Goal: Information Seeking & Learning: Learn about a topic

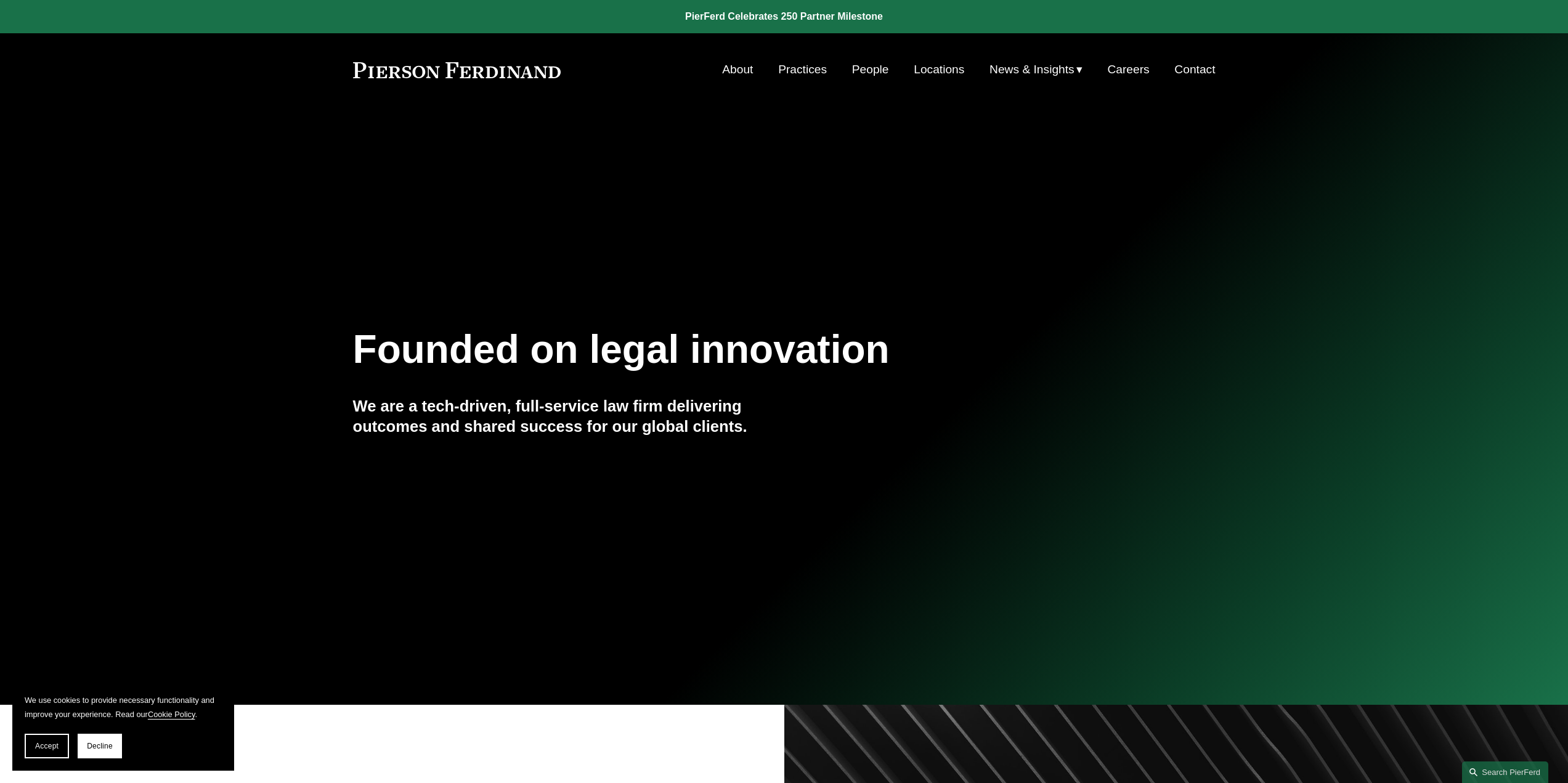
click at [781, 72] on link "Practices" at bounding box center [802, 69] width 48 height 23
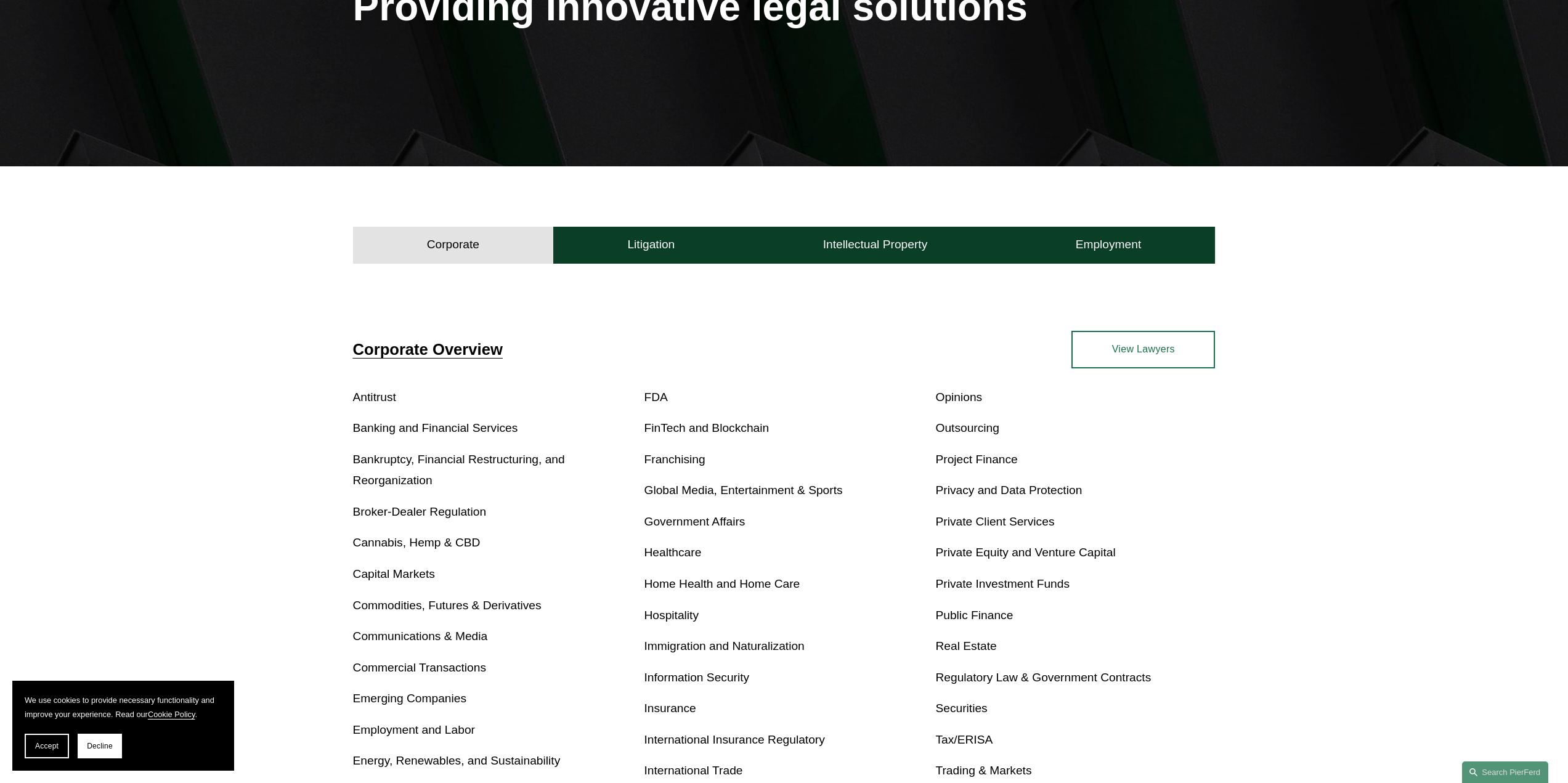
scroll to position [252, 0]
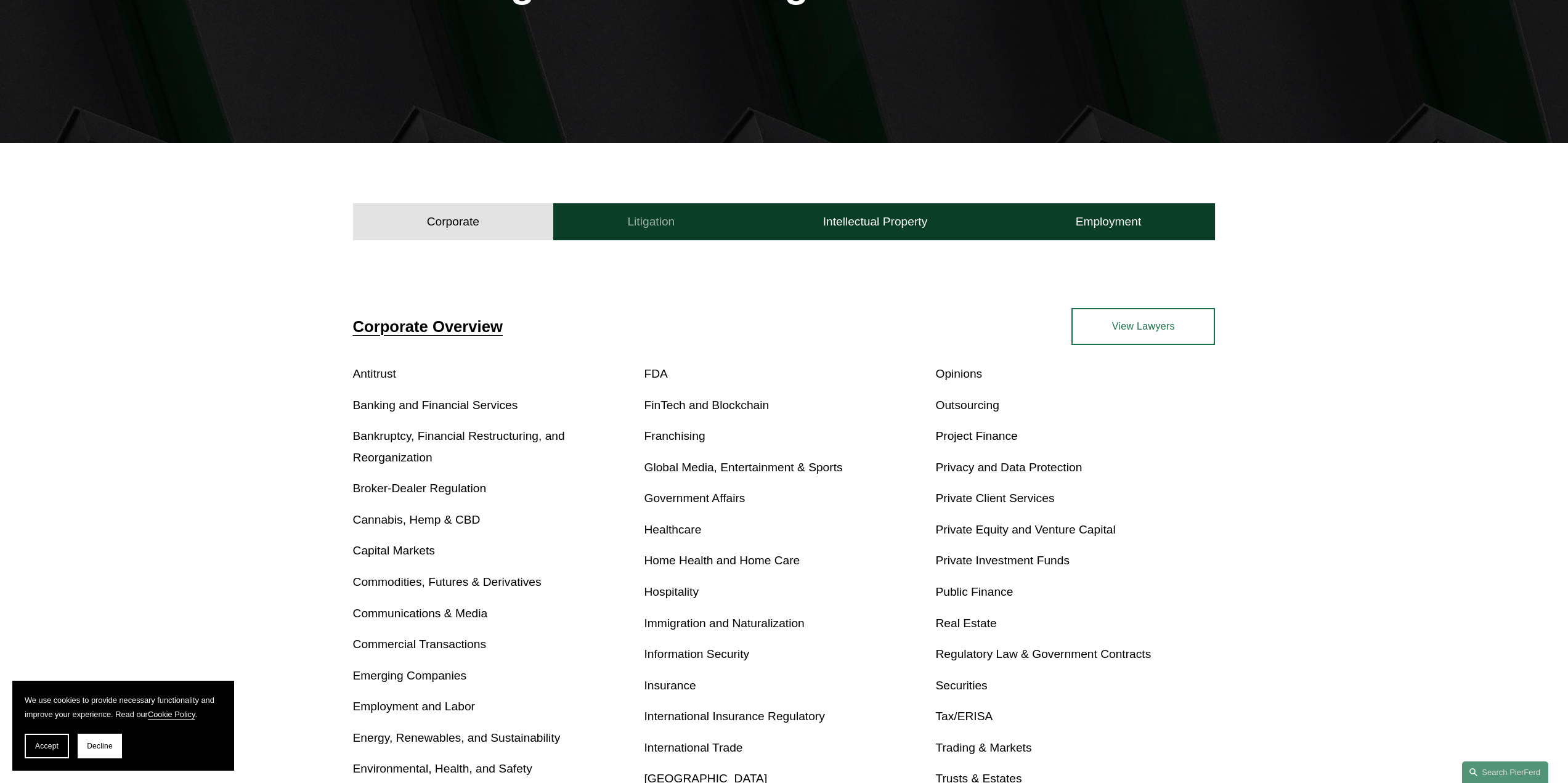
click at [725, 223] on button "Litigation" at bounding box center [651, 222] width 195 height 37
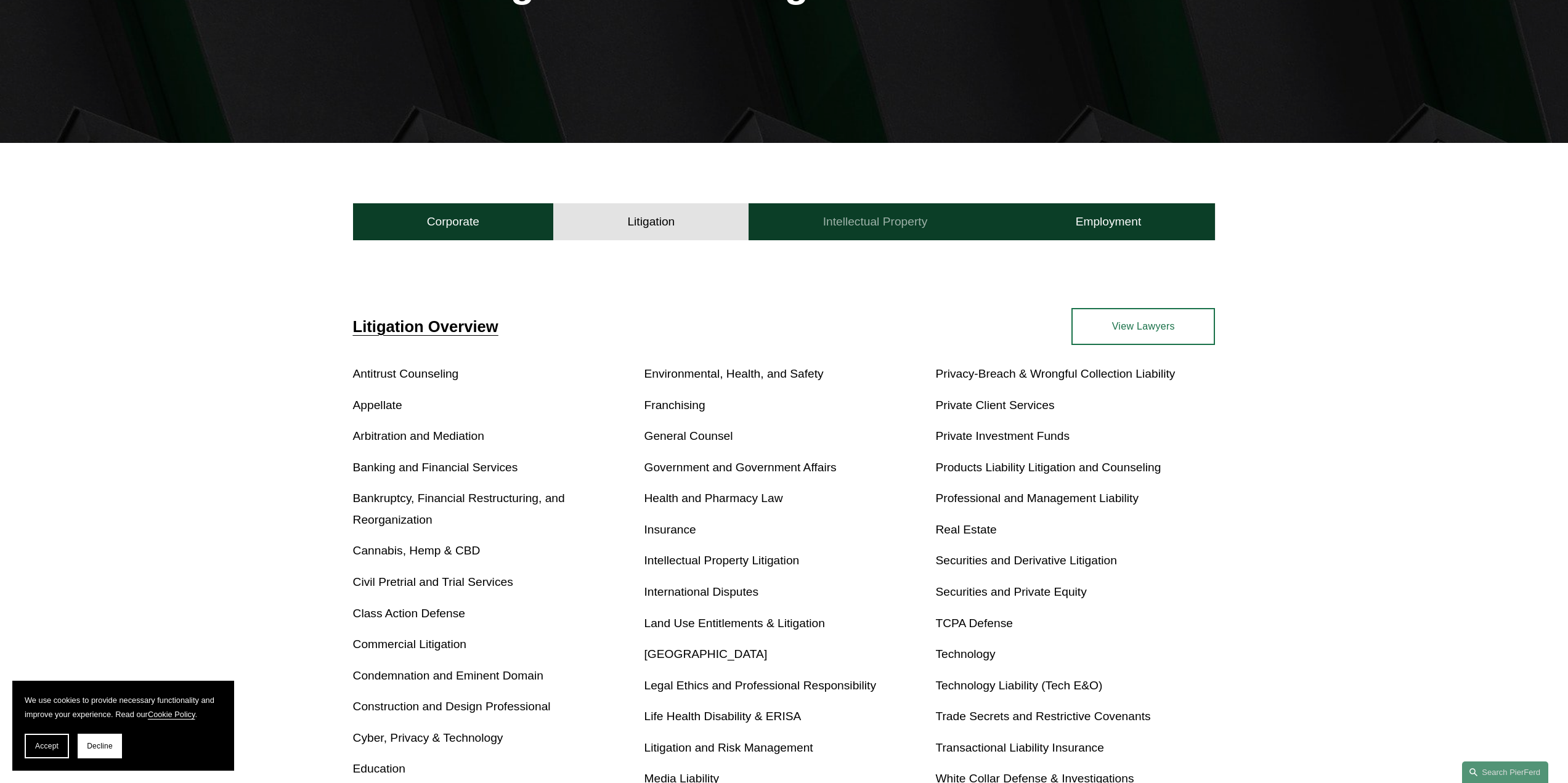
click at [873, 221] on h4 "Intellectual Property" at bounding box center [876, 222] width 105 height 15
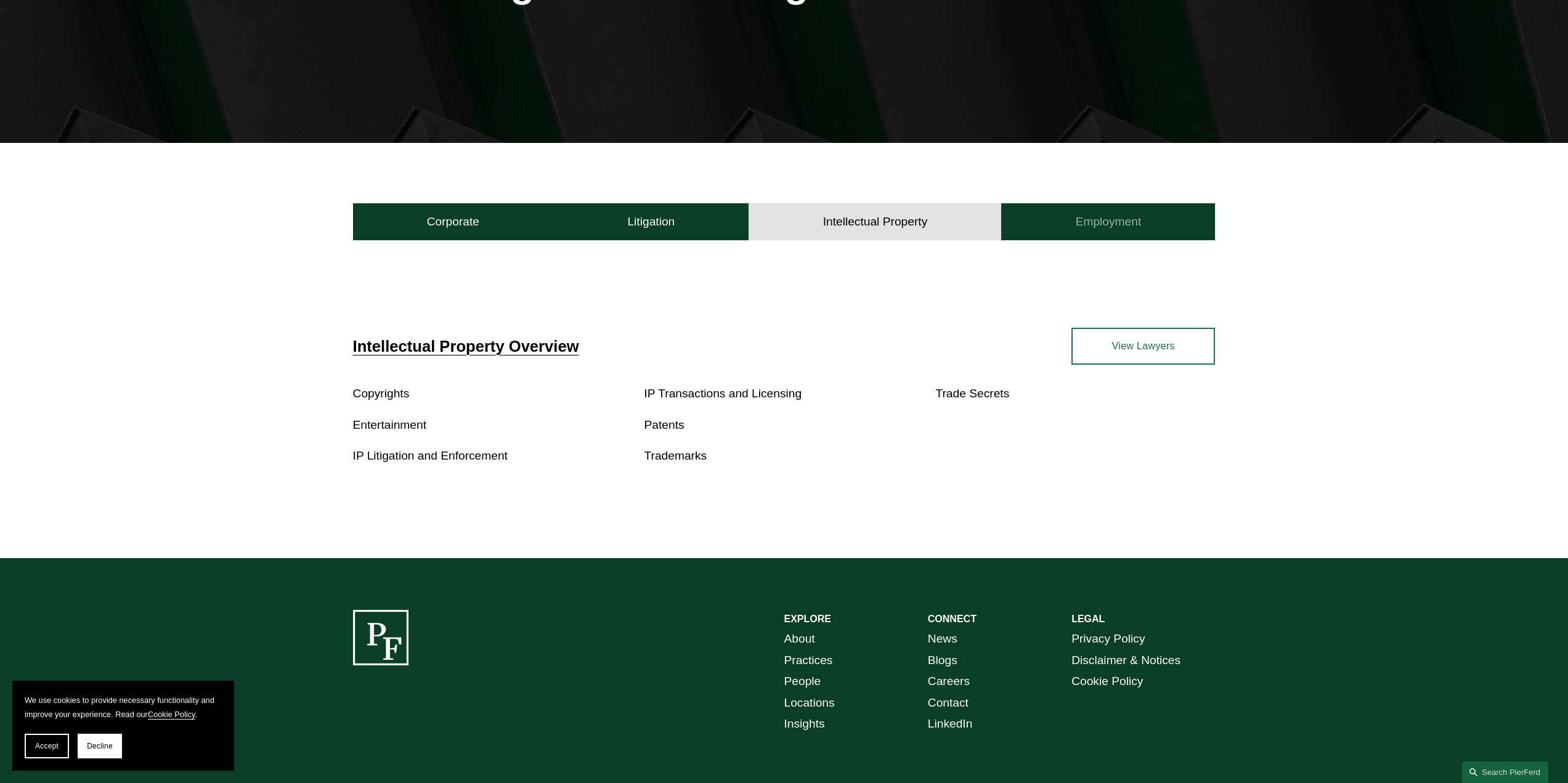
click at [1097, 214] on h4 "Employment" at bounding box center [1109, 222] width 66 height 15
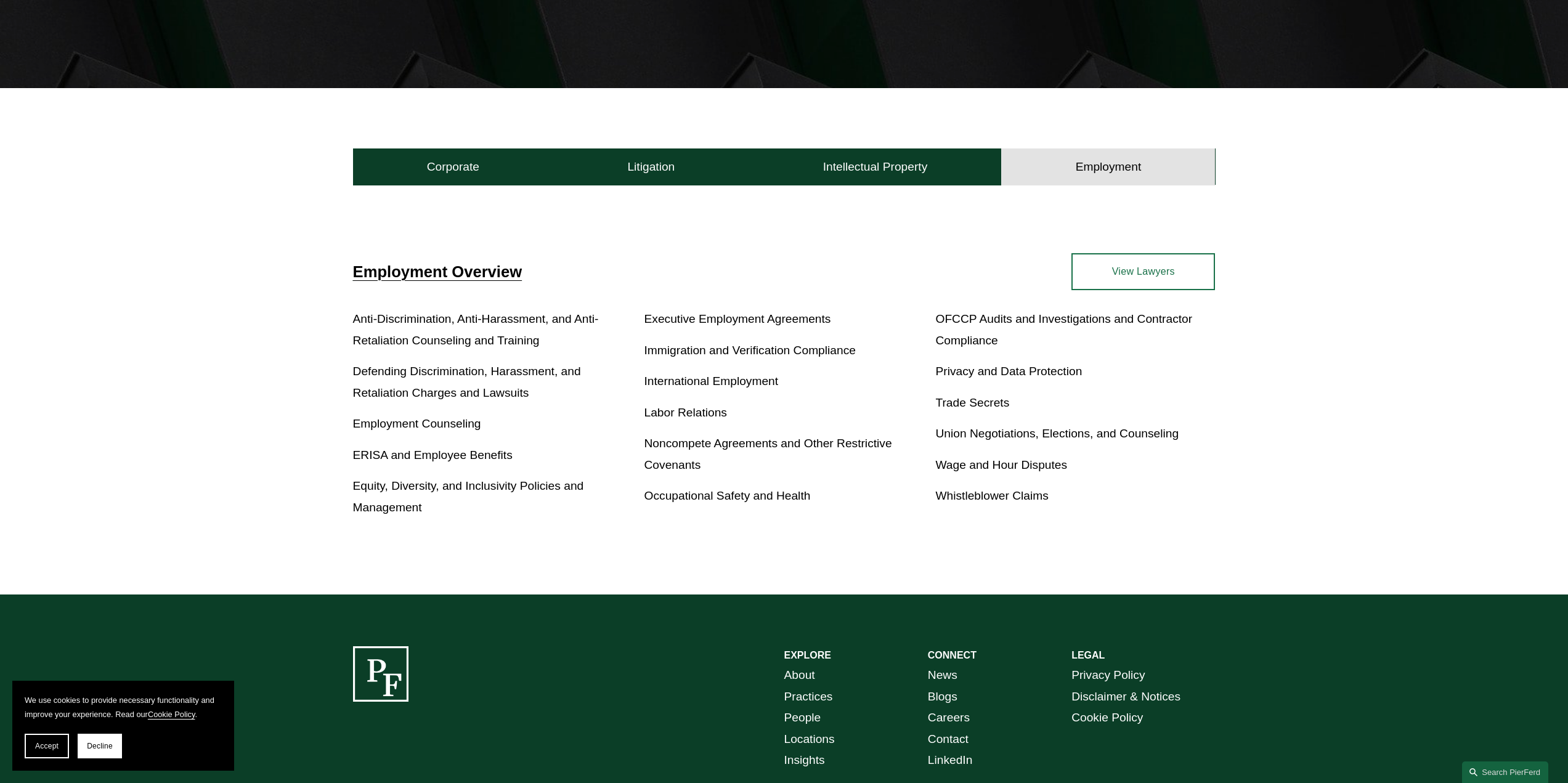
scroll to position [308, 0]
